Goal: Transaction & Acquisition: Purchase product/service

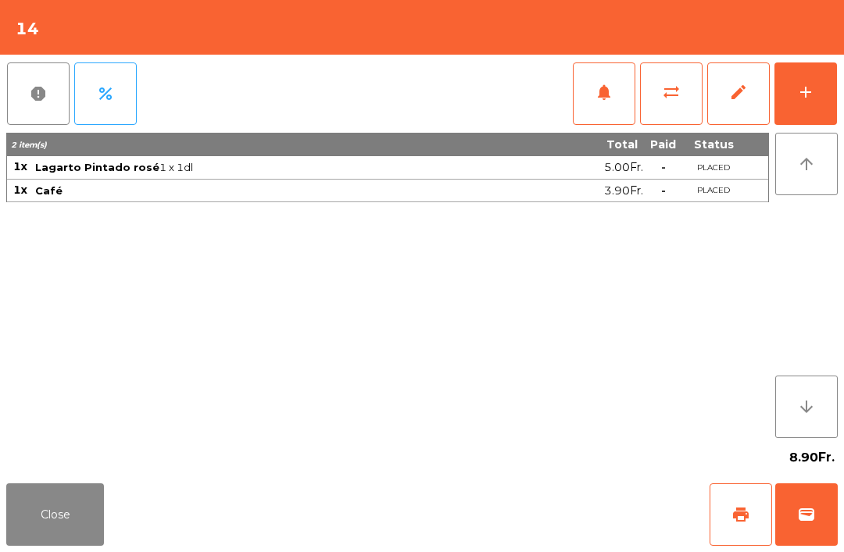
click at [653, 98] on button "sync_alt" at bounding box center [671, 93] width 62 height 62
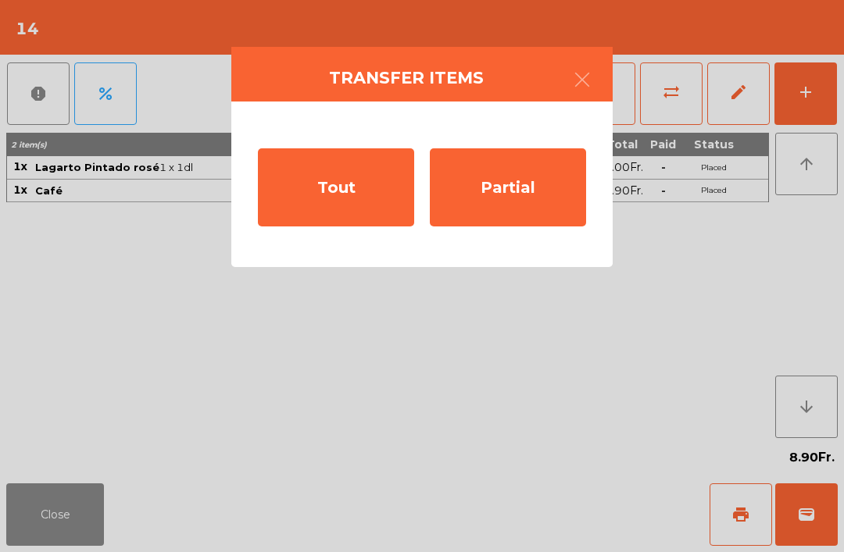
click at [508, 191] on div "Partial" at bounding box center [508, 187] width 156 height 78
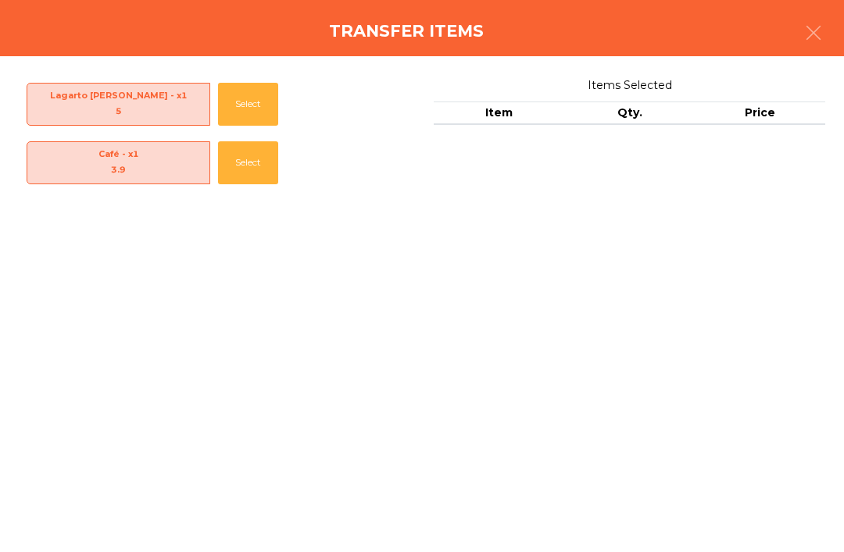
click at [248, 88] on button "Select" at bounding box center [248, 104] width 60 height 43
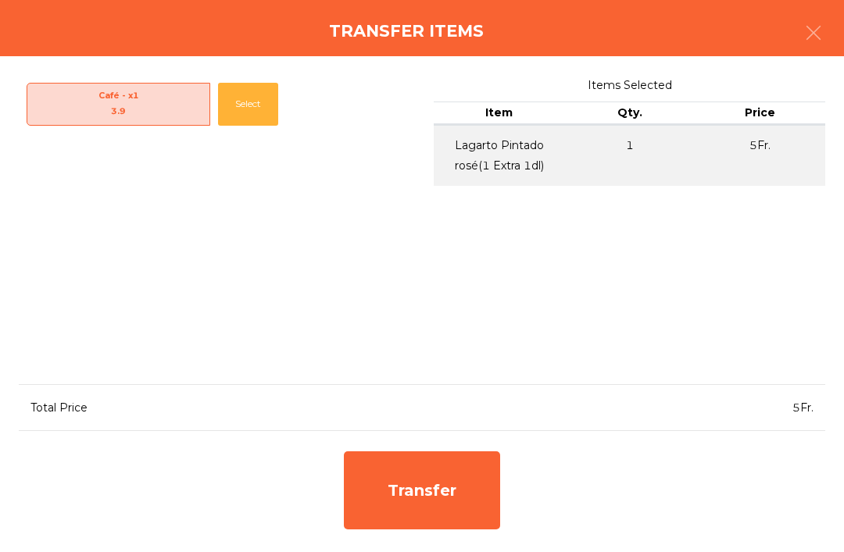
click at [477, 460] on div "Transfer" at bounding box center [422, 490] width 156 height 78
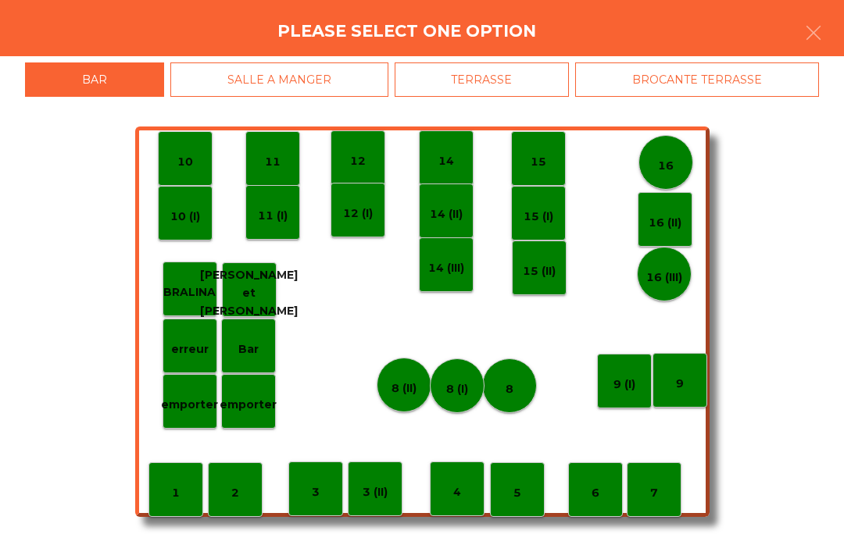
click at [505, 374] on div "8" at bounding box center [509, 386] width 8 height 24
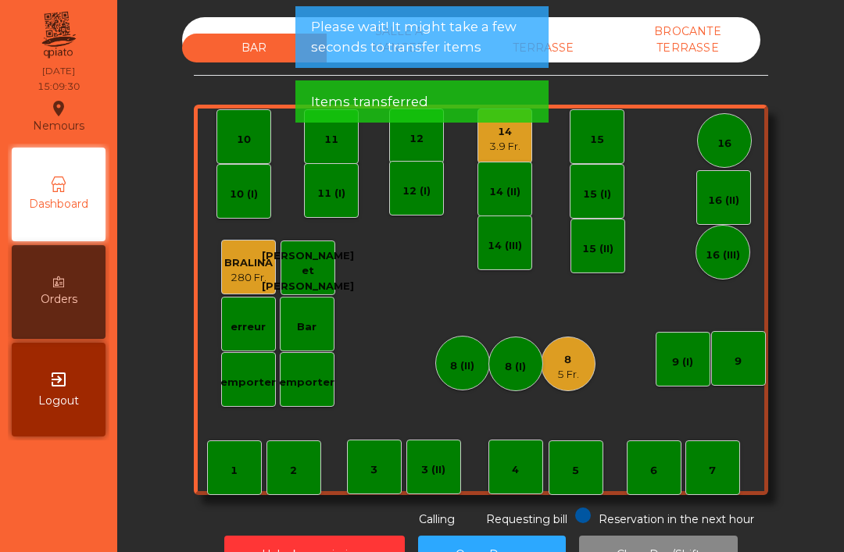
click at [573, 359] on div "8" at bounding box center [568, 360] width 22 height 16
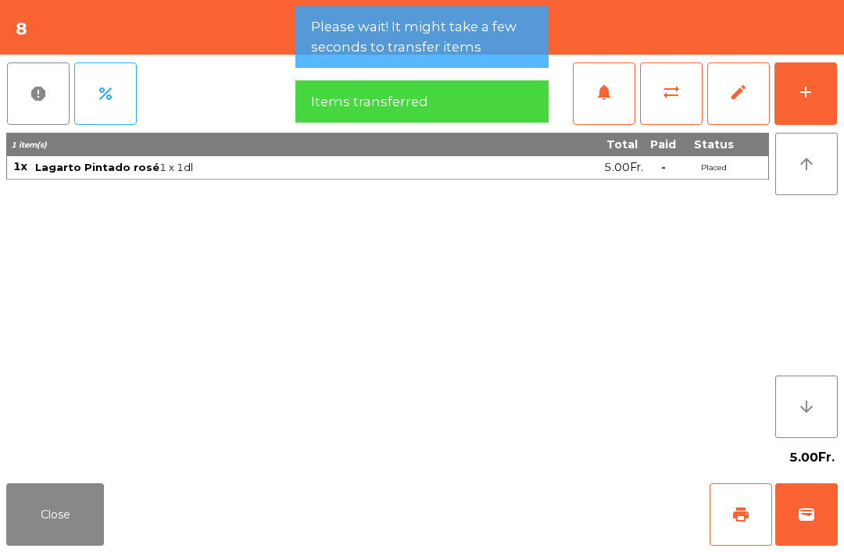
click at [726, 520] on button "print" at bounding box center [740, 514] width 62 height 62
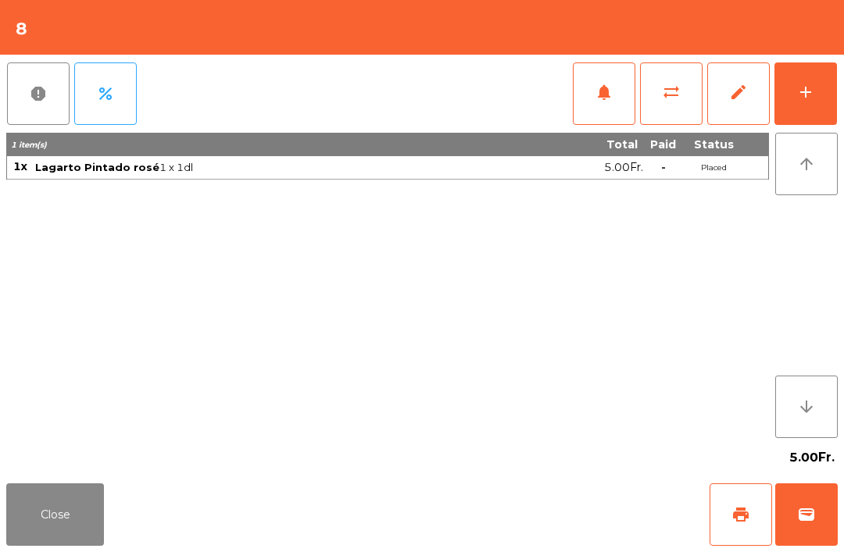
click at [77, 505] on button "Close" at bounding box center [55, 514] width 98 height 62
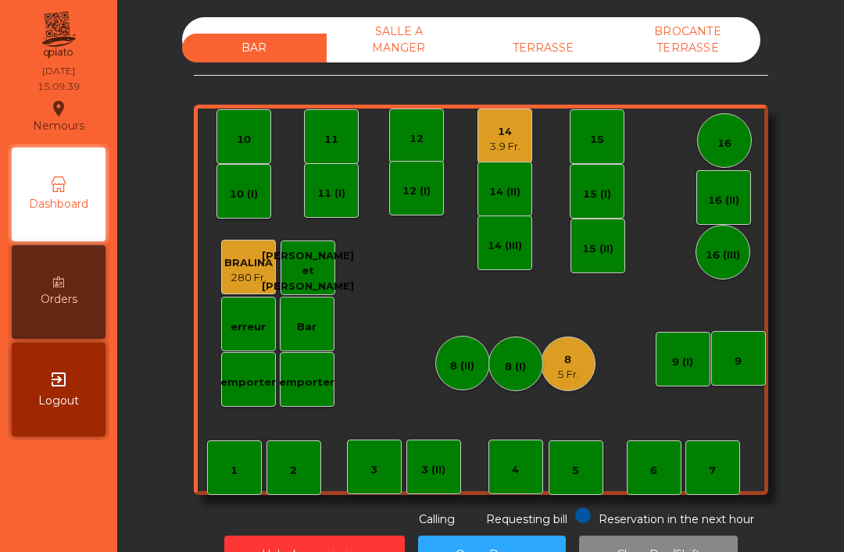
click at [505, 139] on div "3.9 Fr." at bounding box center [504, 147] width 31 height 16
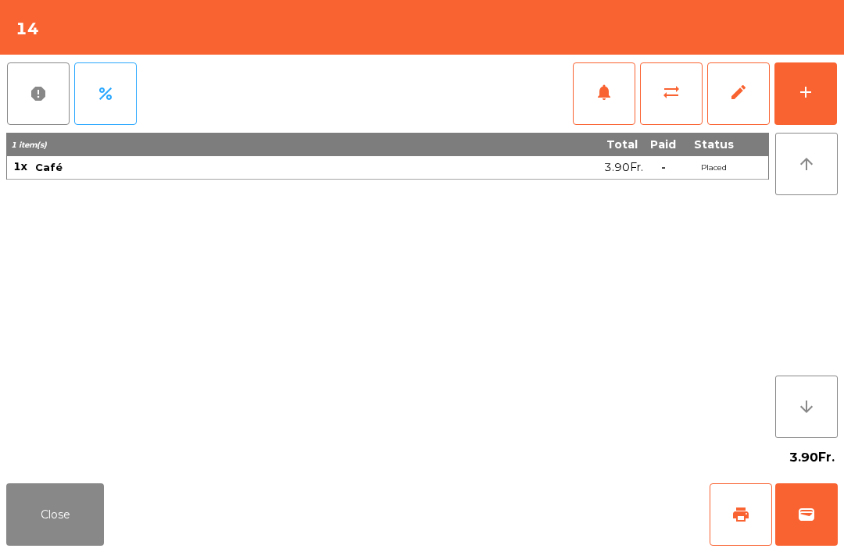
click at [78, 530] on button "Close" at bounding box center [55, 514] width 98 height 62
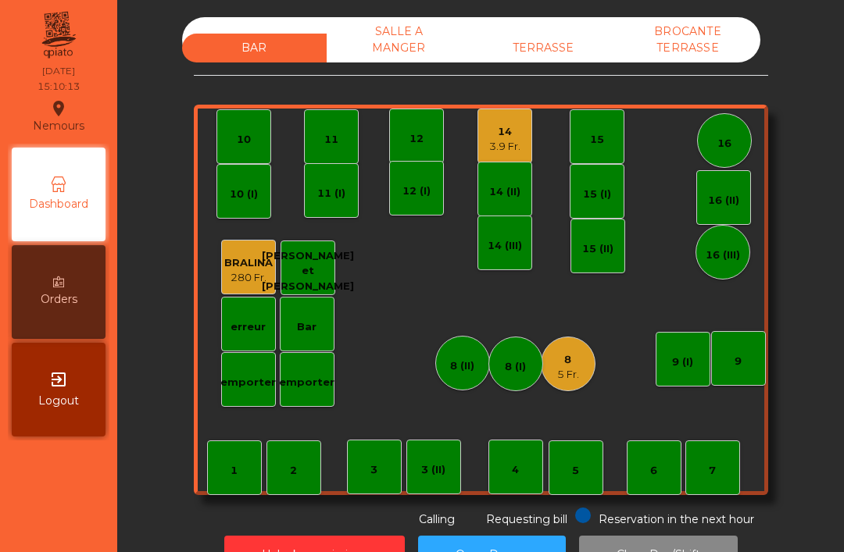
click at [522, 152] on div "14 3.9 Fr." at bounding box center [504, 136] width 55 height 55
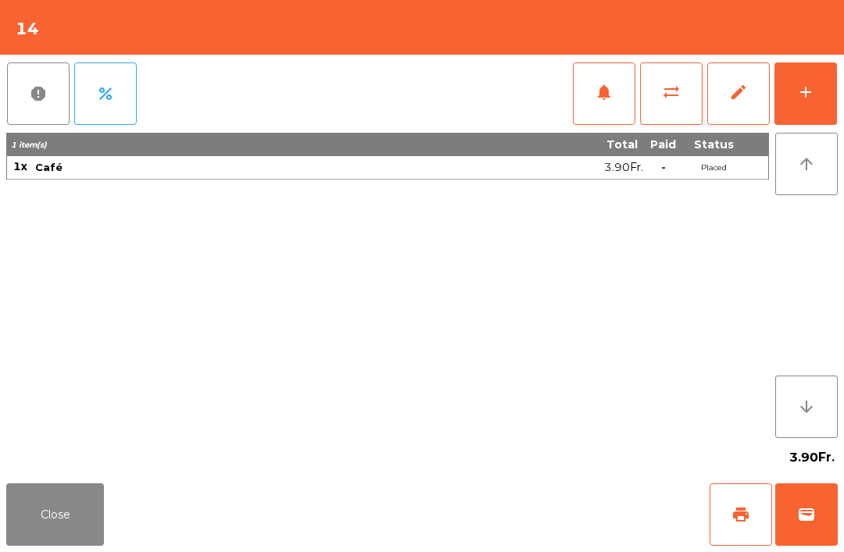
click at [725, 501] on button "print" at bounding box center [740, 514] width 62 height 62
click at [790, 512] on button "wallet" at bounding box center [806, 514] width 62 height 62
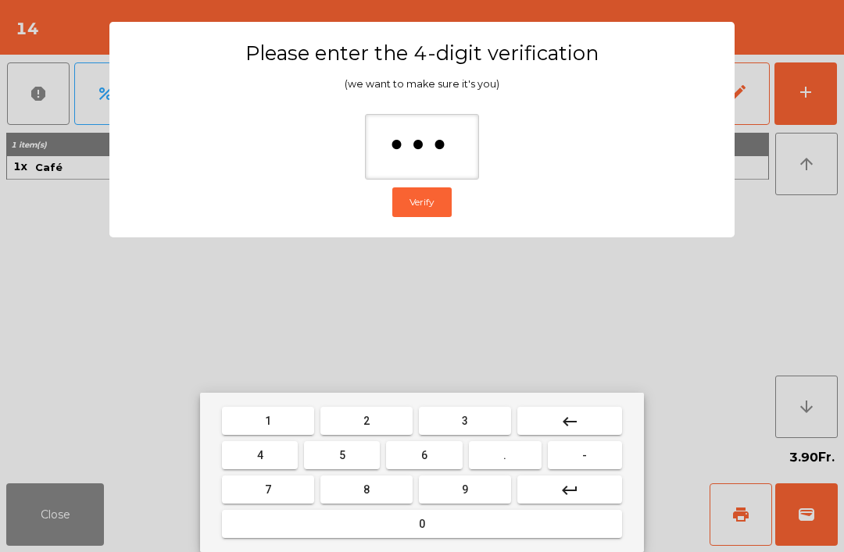
type input "****"
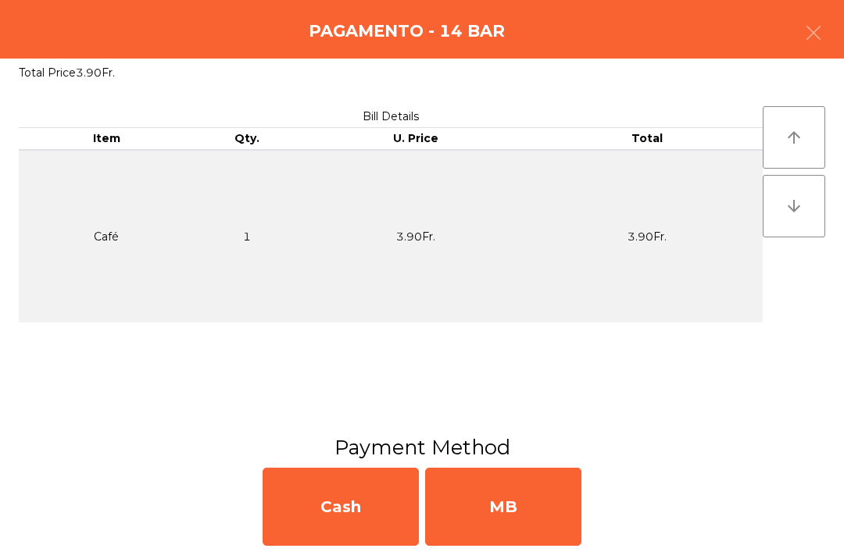
click at [497, 487] on div "MB" at bounding box center [503, 507] width 156 height 78
click at [523, 526] on div "No" at bounding box center [503, 507] width 156 height 78
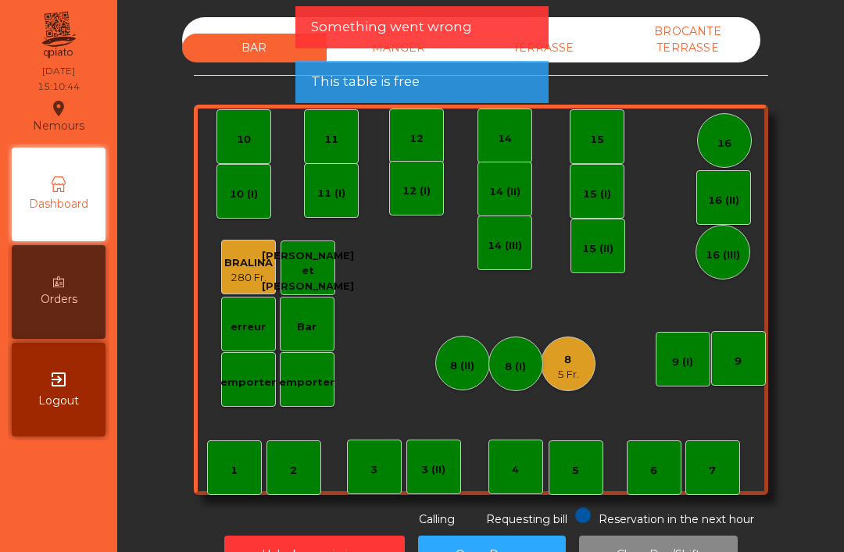
click at [561, 374] on div "5 Fr." at bounding box center [568, 375] width 22 height 16
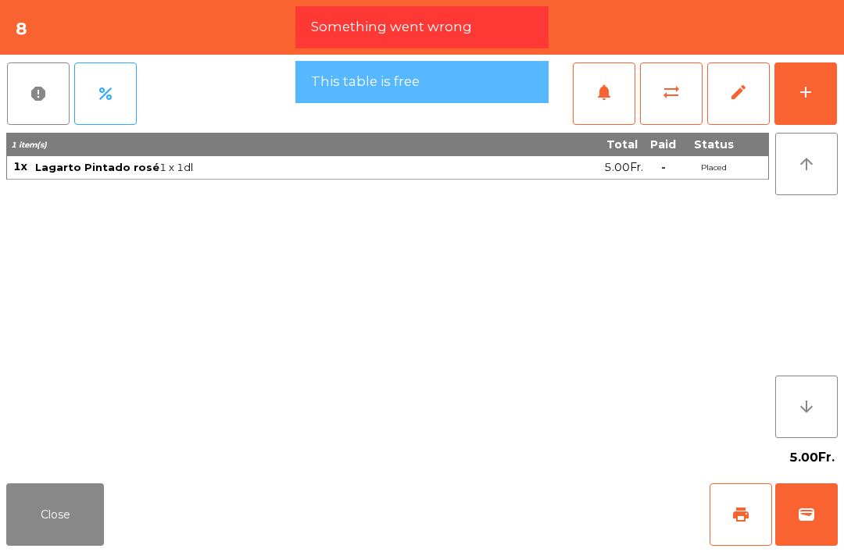
click at [803, 522] on span "wallet" at bounding box center [806, 514] width 19 height 19
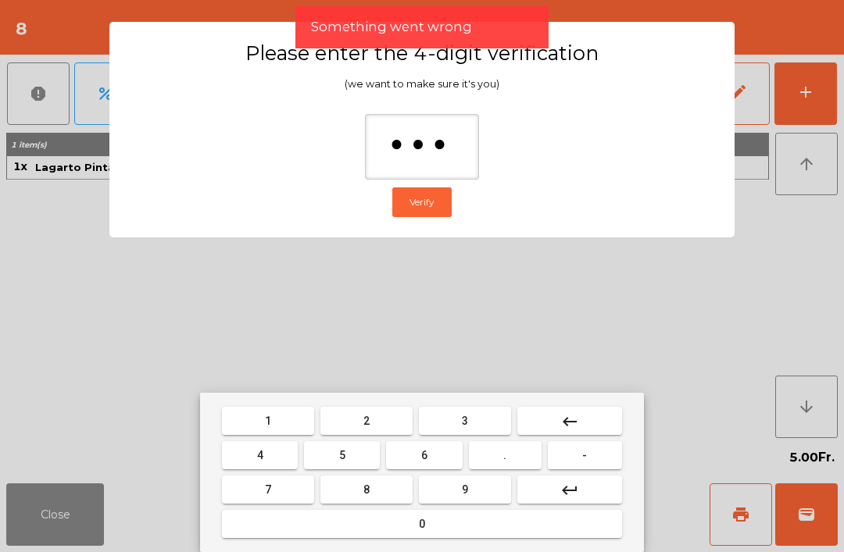
type input "****"
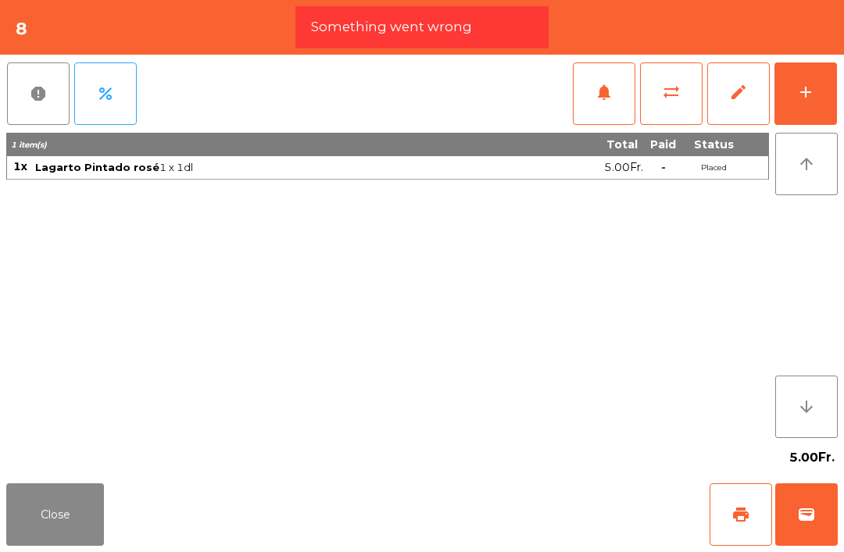
click at [523, 490] on div "Close print wallet" at bounding box center [422, 514] width 844 height 75
click at [522, 489] on div "Close print wallet" at bounding box center [422, 514] width 844 height 75
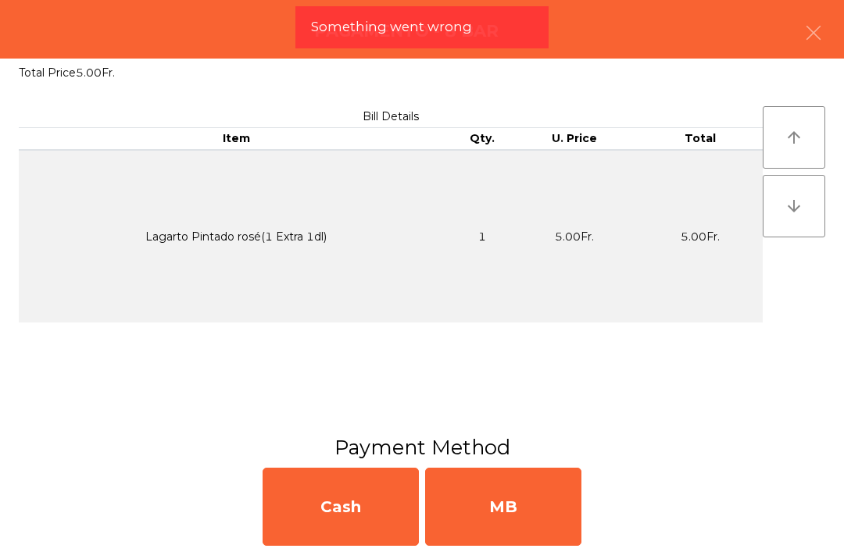
click at [527, 514] on div "MB" at bounding box center [503, 507] width 156 height 78
click at [517, 497] on div "No" at bounding box center [503, 507] width 156 height 78
click at [519, 491] on div "No" at bounding box center [503, 507] width 156 height 78
